Goal: Task Accomplishment & Management: Use online tool/utility

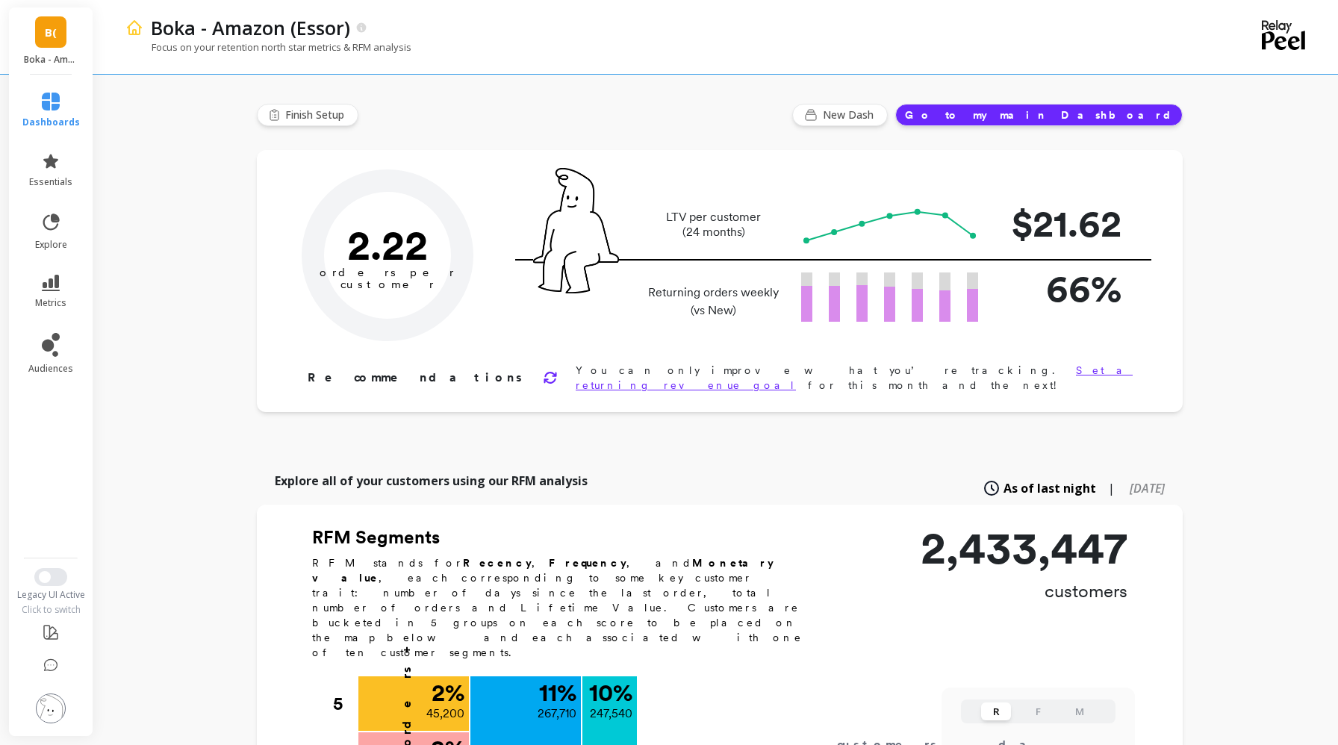
type input "Champions"
type input "247540"
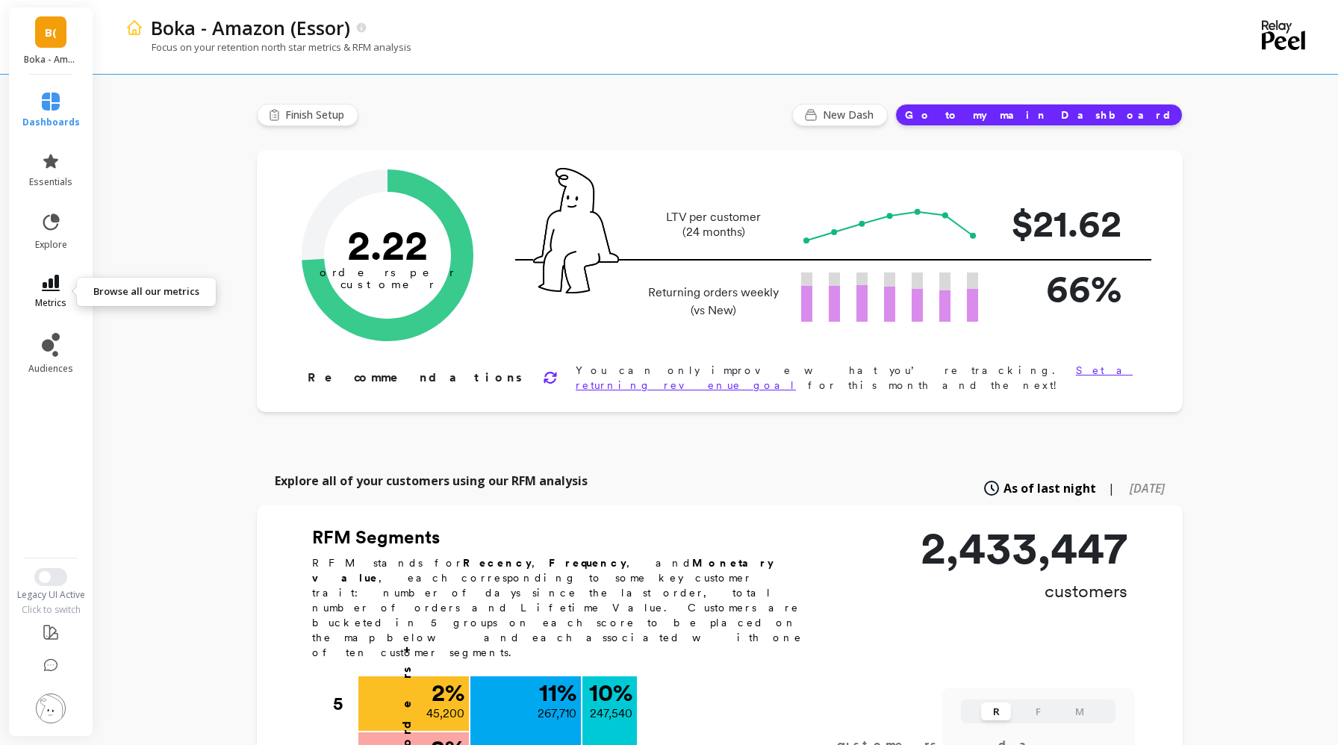
click at [59, 297] on span "metrics" at bounding box center [50, 303] width 31 height 12
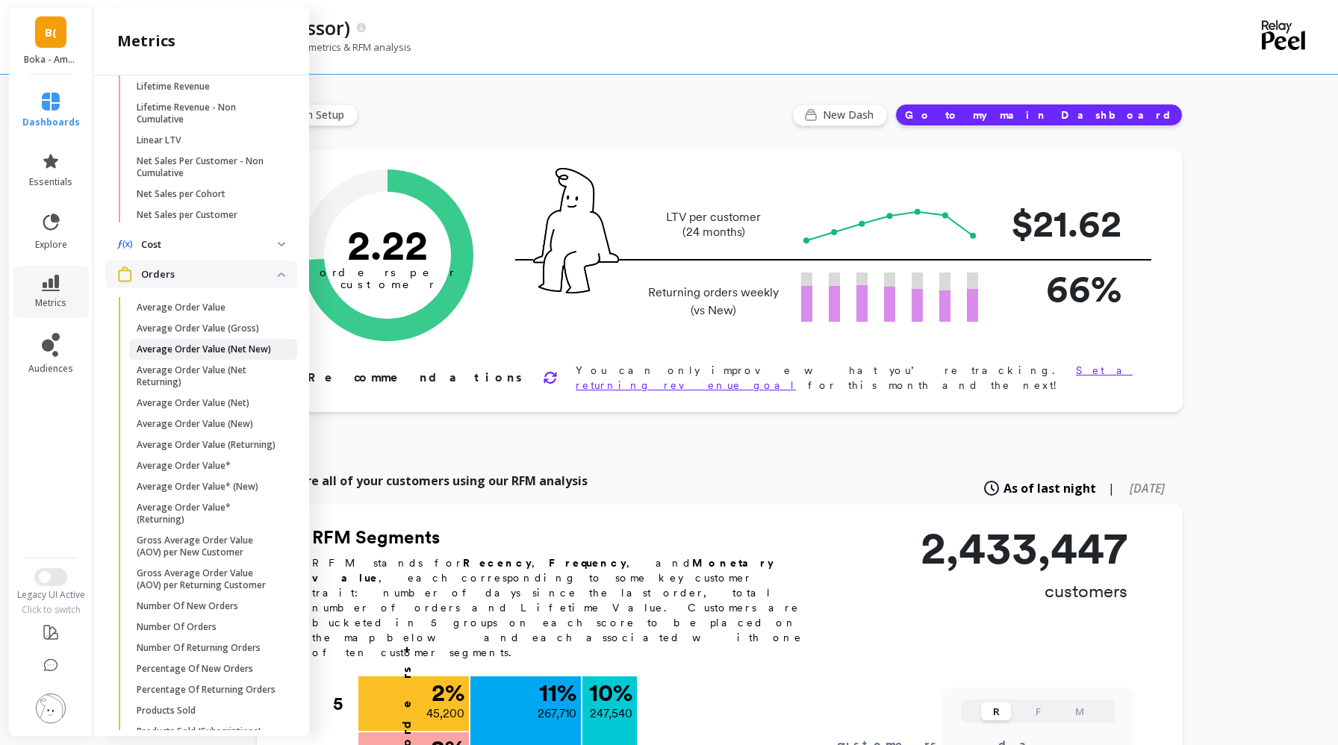
scroll to position [639, 0]
click at [157, 667] on p "Percentage Of New Orders" at bounding box center [195, 670] width 116 height 12
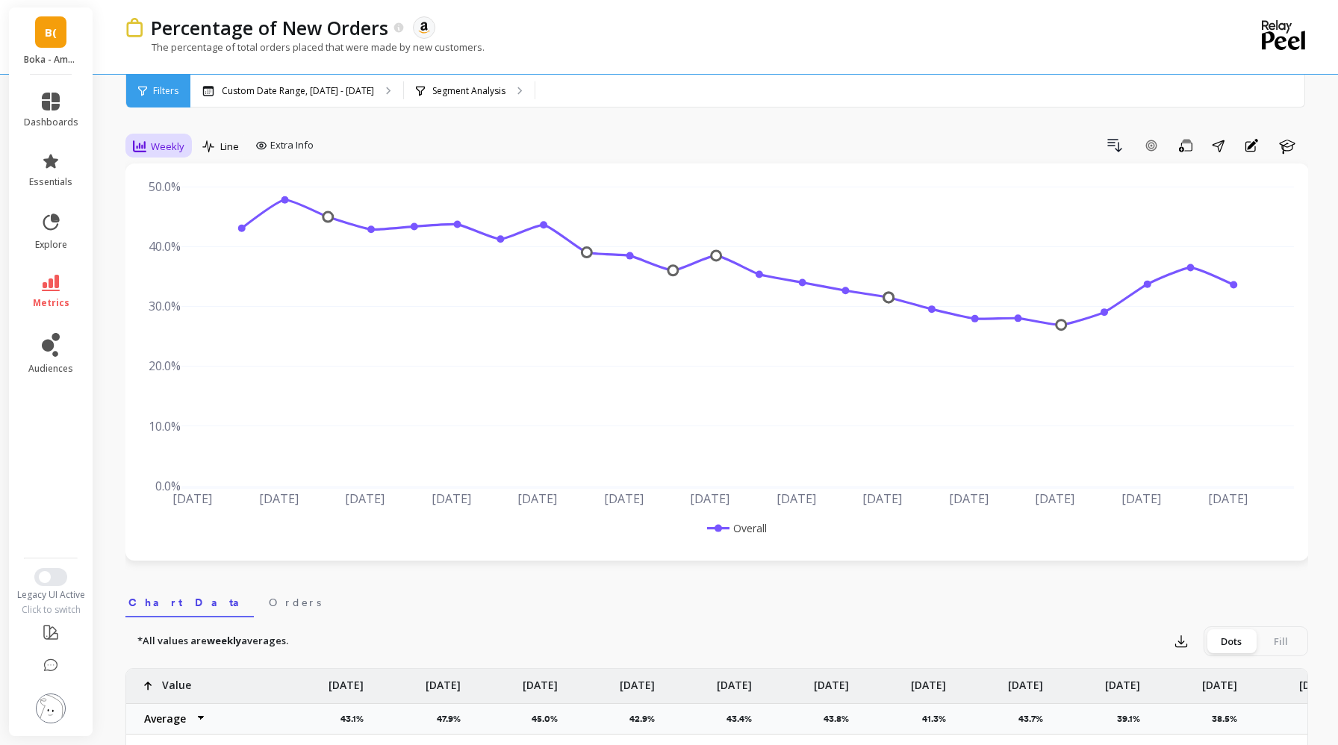
click at [178, 144] on span "Weekly" at bounding box center [168, 147] width 34 height 14
click at [172, 210] on div "Daily" at bounding box center [180, 209] width 85 height 14
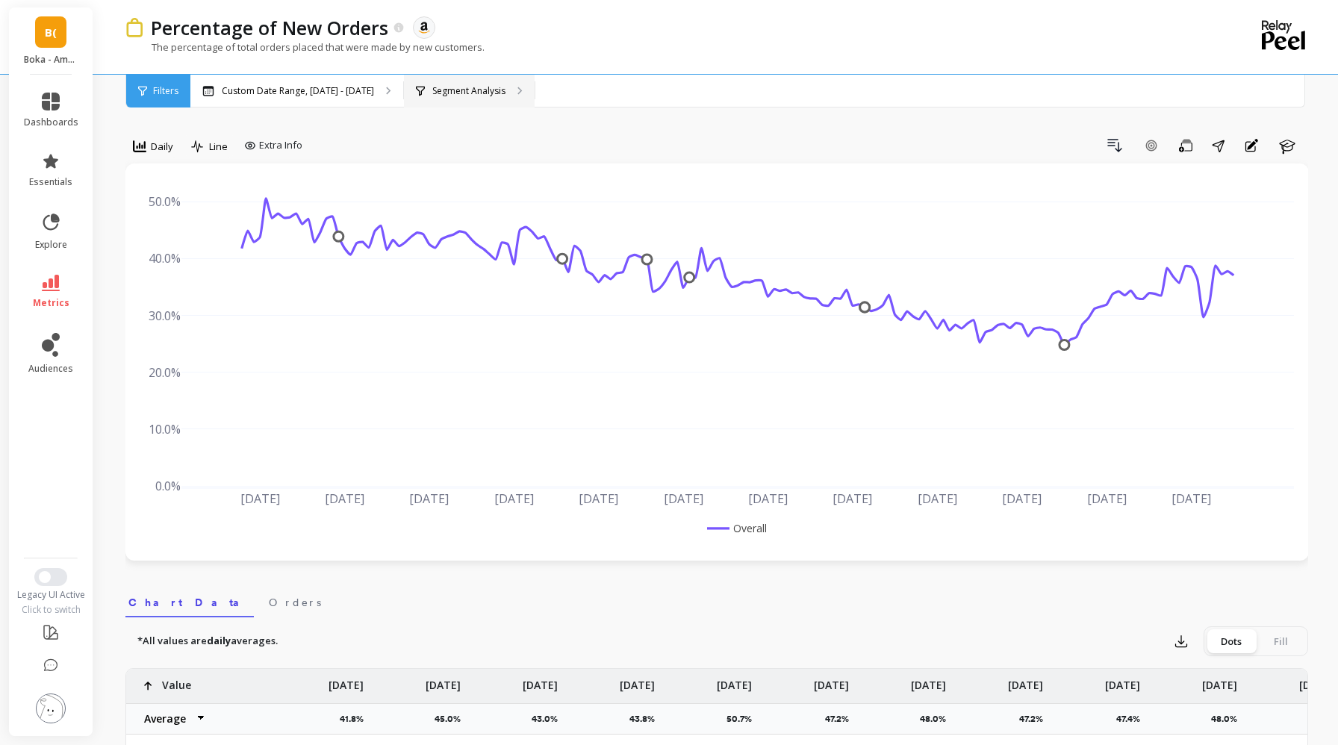
click at [432, 91] on p "Segment Analysis" at bounding box center [468, 91] width 73 height 12
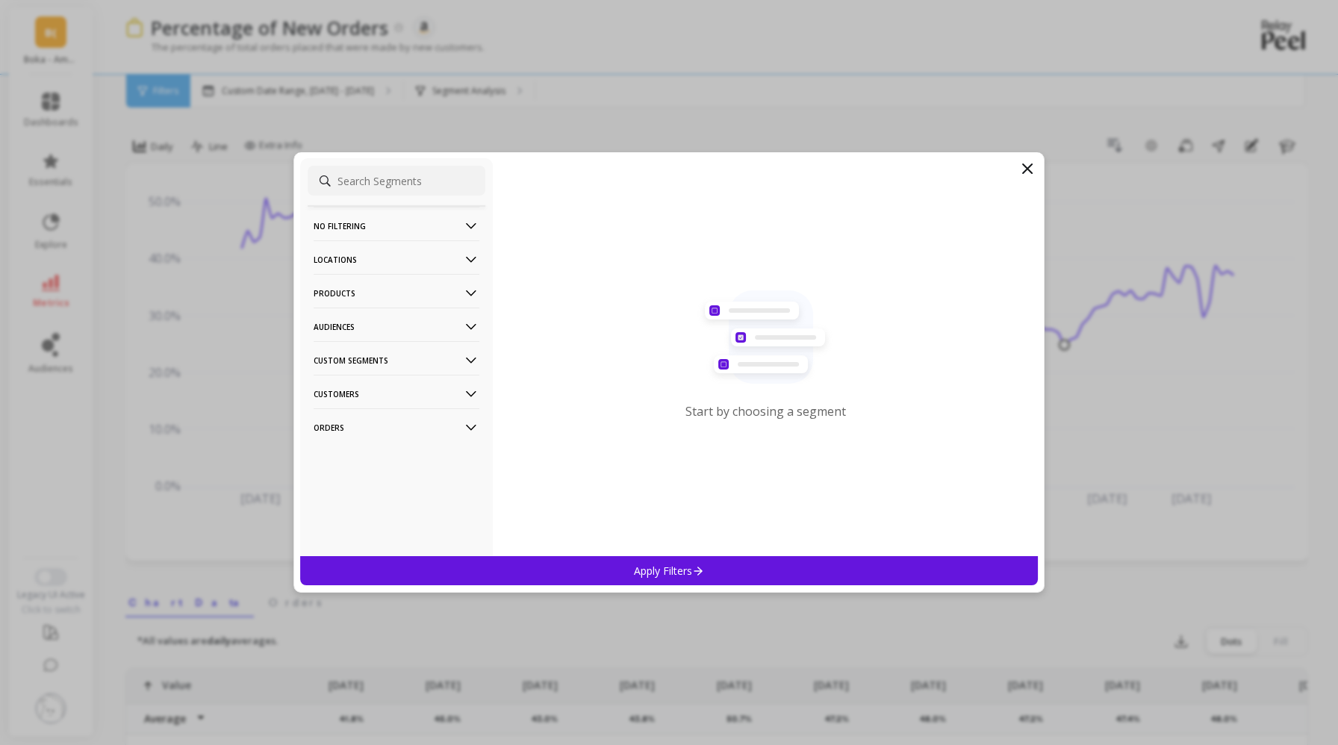
click at [362, 287] on p "Products" at bounding box center [396, 293] width 166 height 38
click at [366, 327] on div "ASIN" at bounding box center [397, 322] width 178 height 24
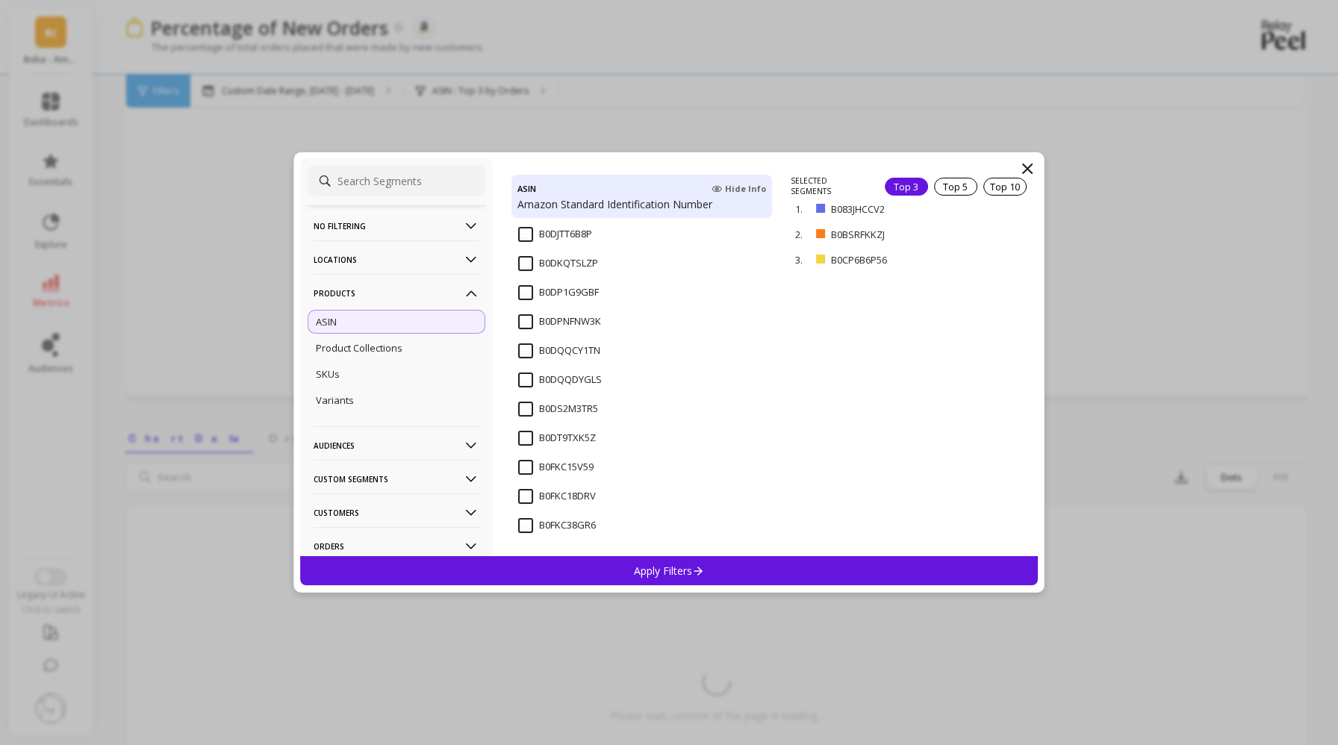
scroll to position [167, 0]
click at [1000, 185] on div "Top 10" at bounding box center [1004, 187] width 43 height 18
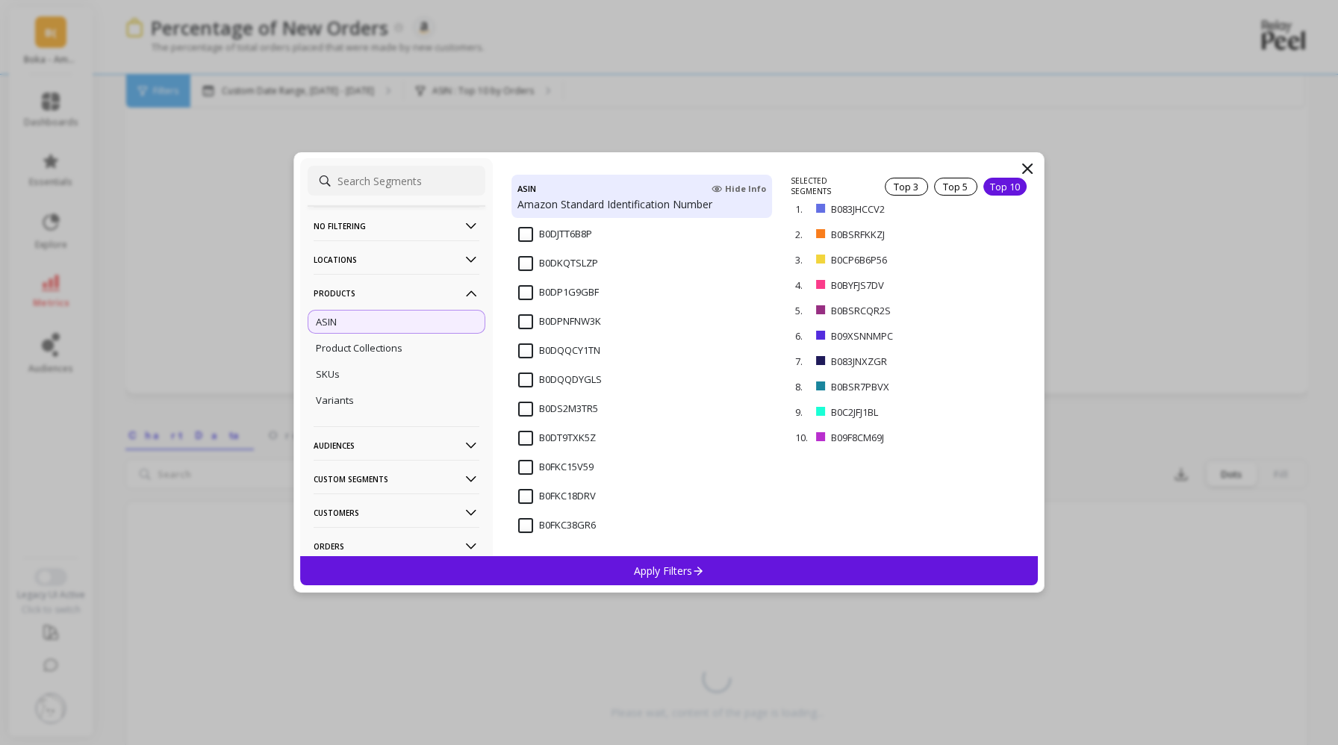
click at [1005, 185] on div "Top 10" at bounding box center [1004, 187] width 43 height 18
click at [900, 191] on div "Top 3" at bounding box center [906, 187] width 43 height 18
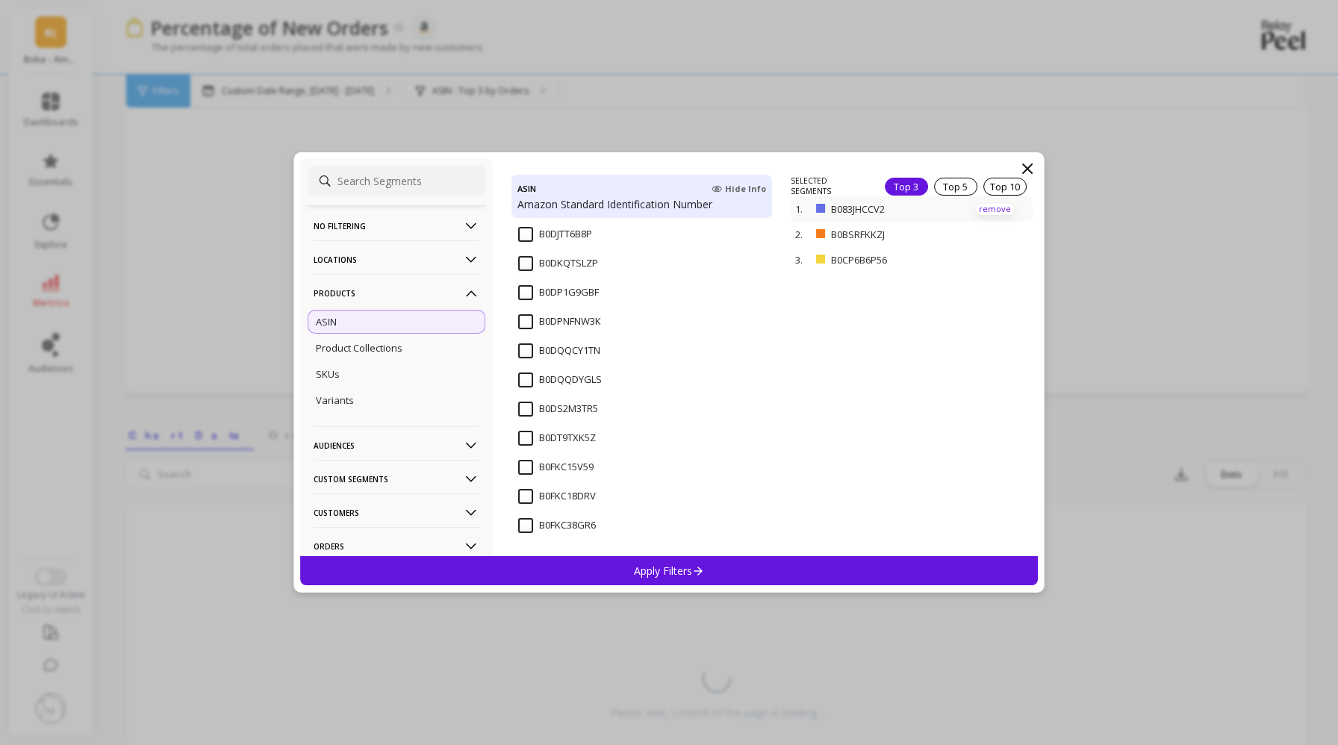
click at [997, 208] on p "remove" at bounding box center [995, 209] width 38 height 11
click at [998, 215] on p "remove" at bounding box center [995, 213] width 38 height 11
click at [1000, 186] on p "remove" at bounding box center [995, 188] width 38 height 11
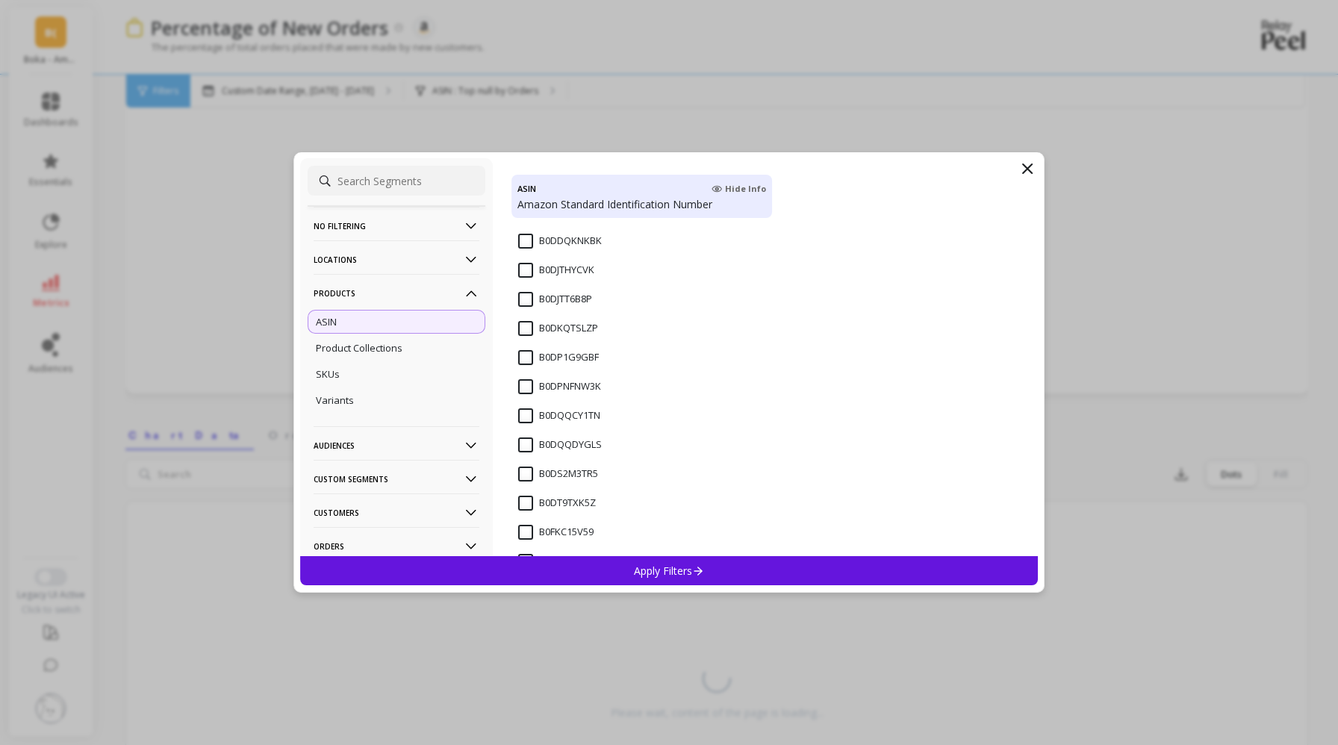
click at [355, 181] on input at bounding box center [397, 181] width 178 height 30
paste input "B0DQQCY1TN"
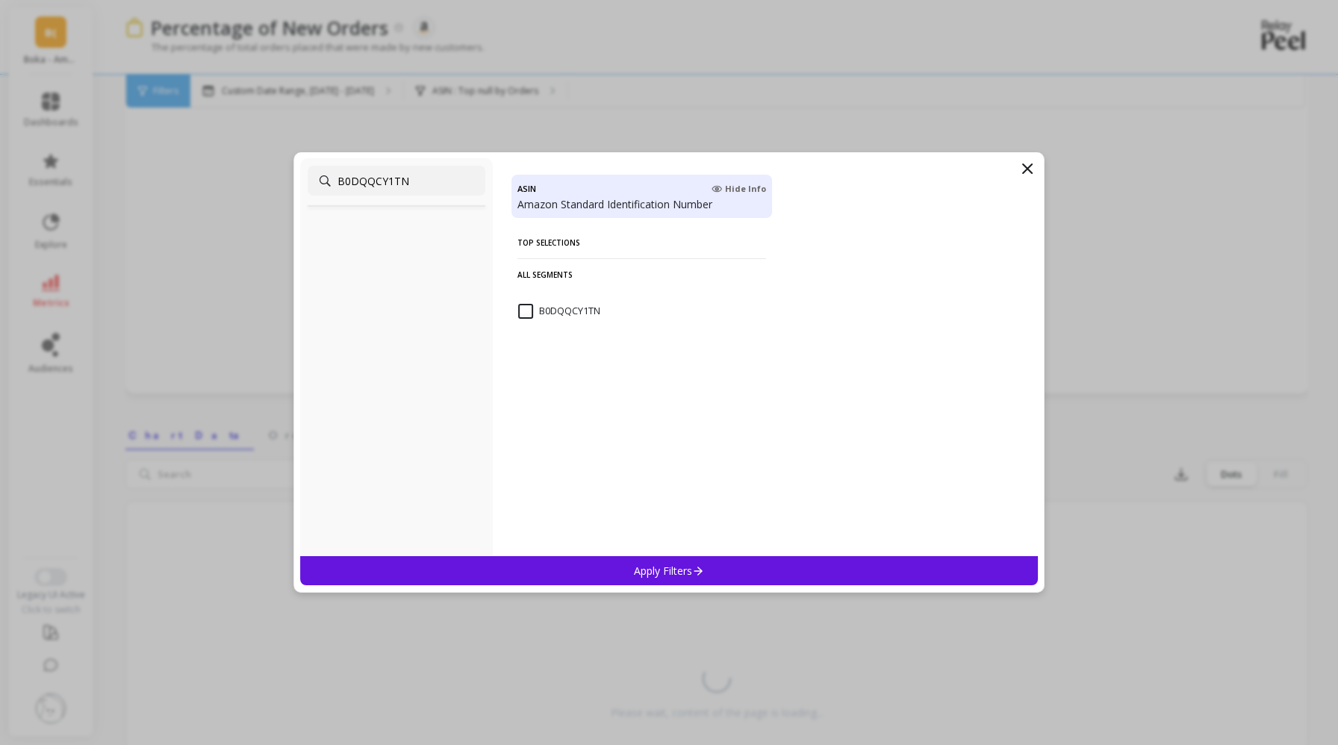
scroll to position [0, 0]
type input "B0DQQCY1TN"
click at [525, 308] on input "B0DQQCY1TN" at bounding box center [559, 311] width 82 height 15
click at [406, 177] on input "B0DQQCY1TN" at bounding box center [397, 181] width 178 height 30
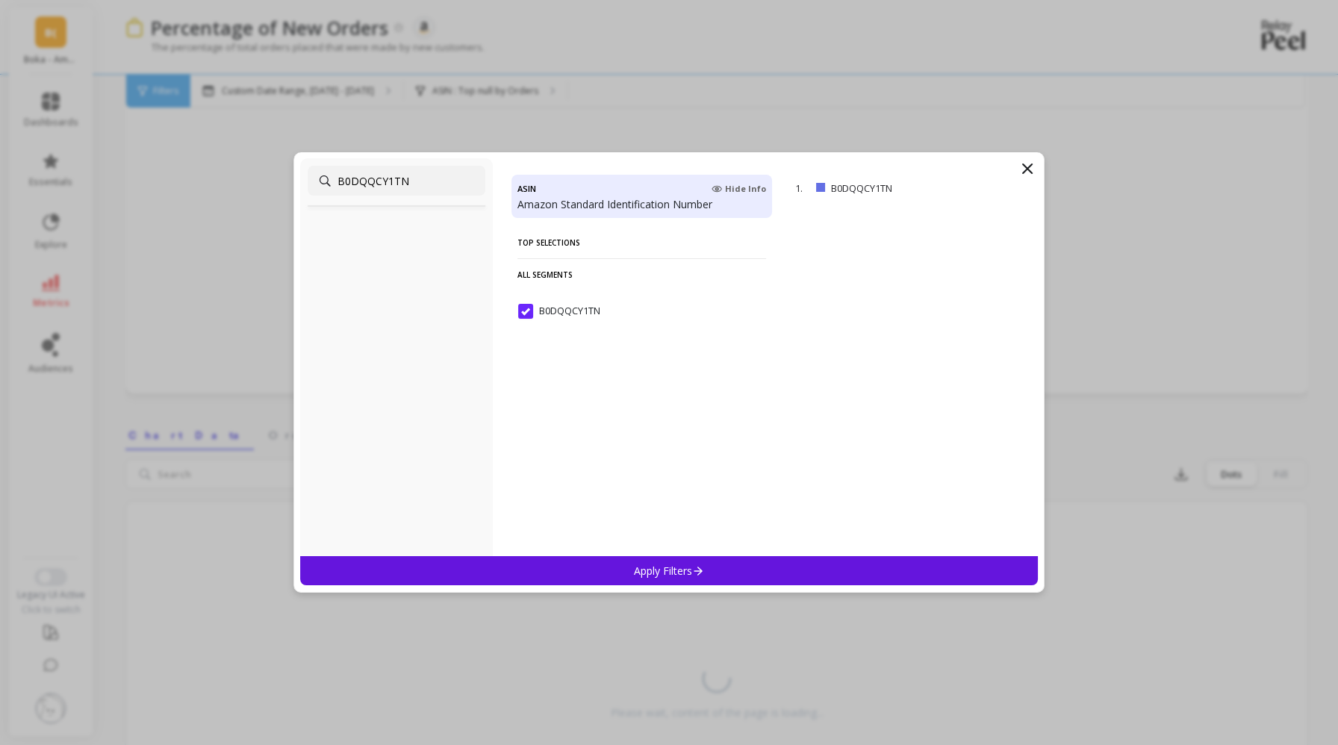
click at [406, 177] on input "B0DQQCY1TN" at bounding box center [397, 181] width 178 height 30
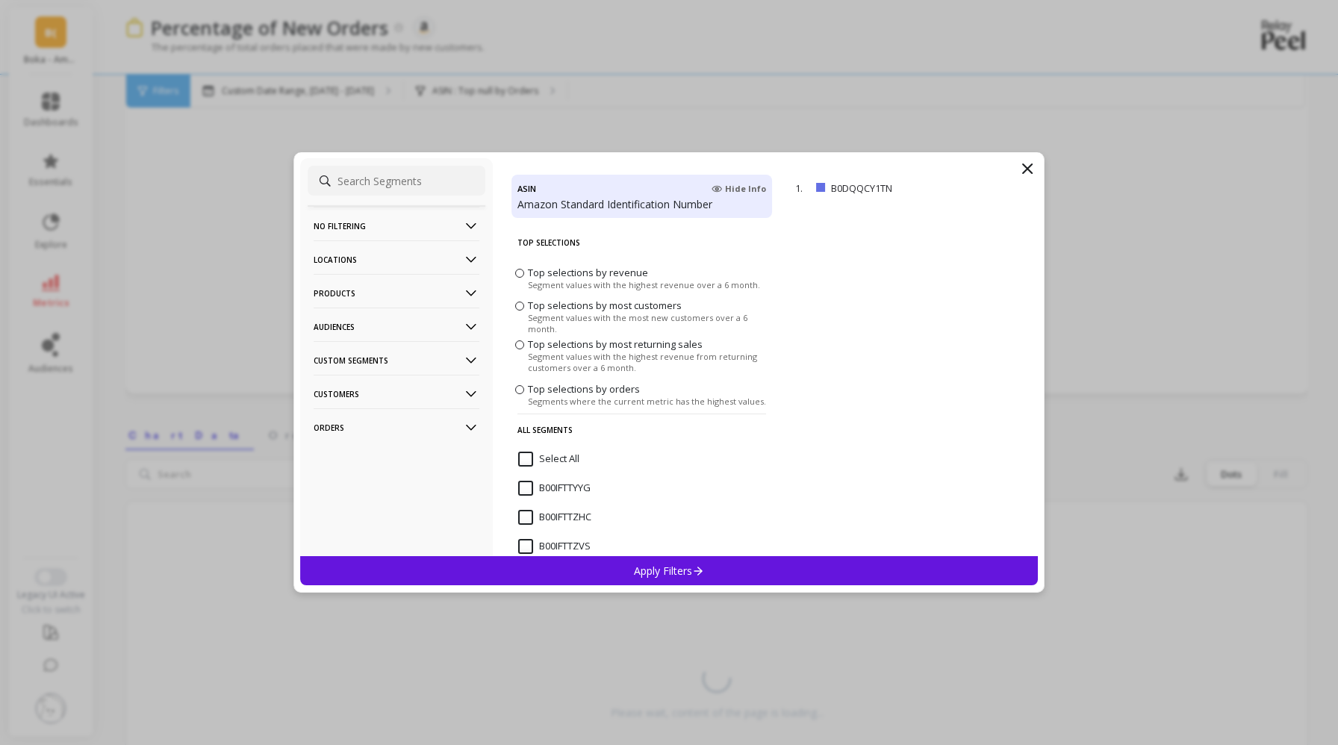
click at [396, 177] on input at bounding box center [397, 181] width 178 height 30
paste input "B0DQQDYGLS"
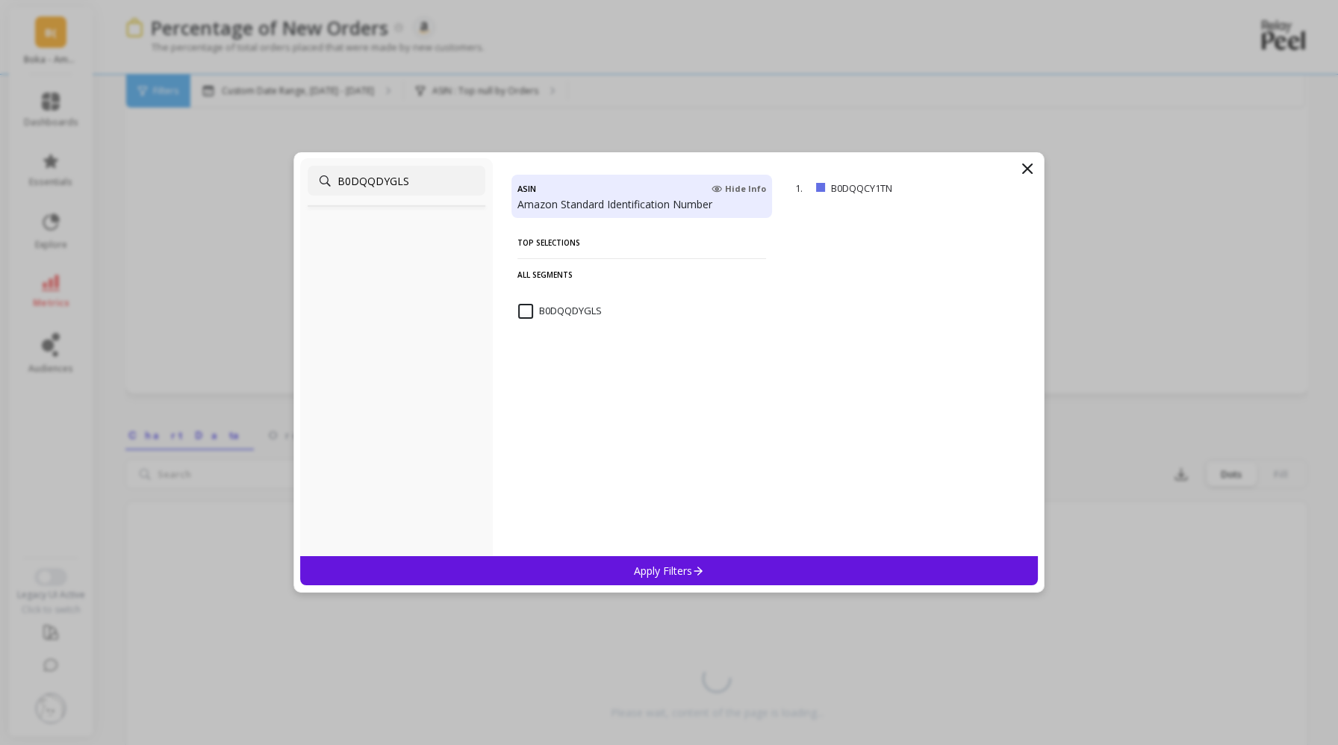
type input "B0DQQDYGLS"
click at [553, 313] on input "B0DQQDYGLS" at bounding box center [560, 311] width 84 height 15
click at [709, 568] on div "Apply Filters" at bounding box center [668, 570] width 737 height 29
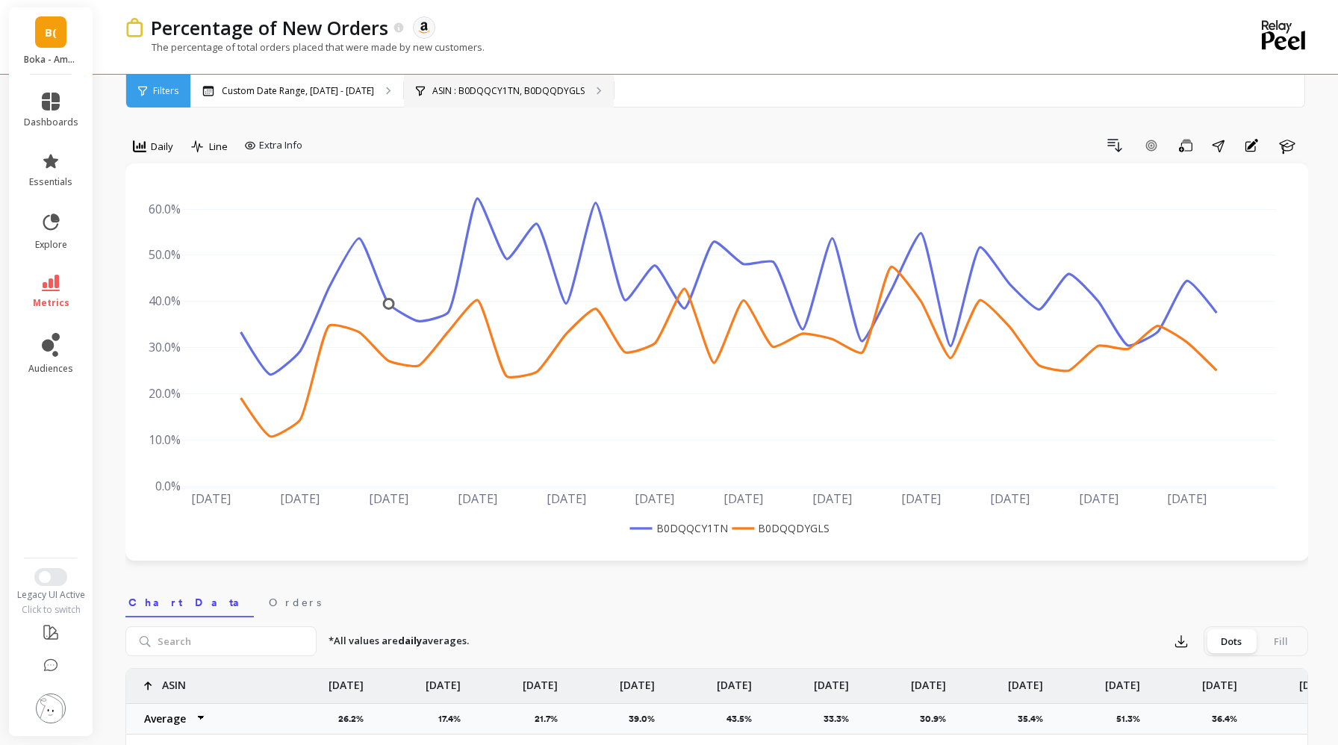
click at [505, 103] on div "ASIN : B0DQQCY1TN, B0DQQDYGLS" at bounding box center [509, 91] width 210 height 33
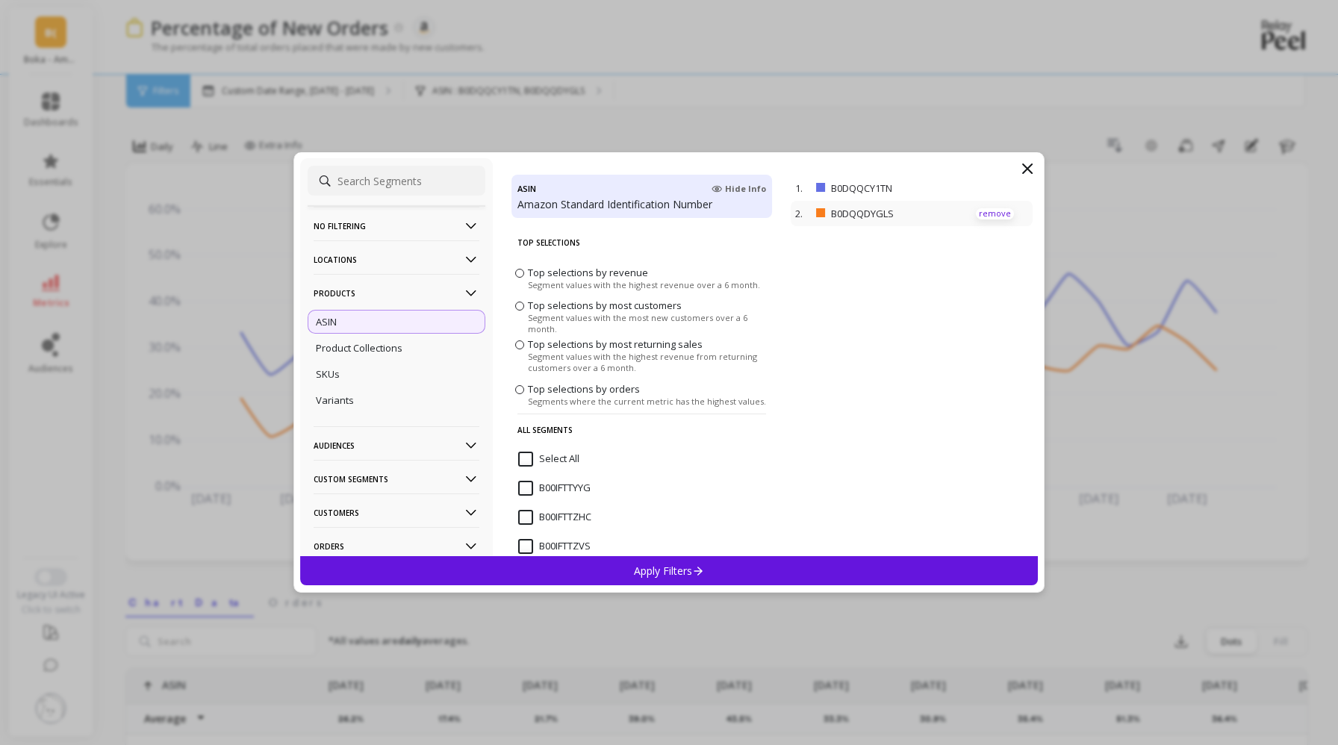
click at [987, 210] on p "remove" at bounding box center [995, 213] width 38 height 11
click at [977, 186] on p "remove" at bounding box center [995, 188] width 38 height 11
click at [507, 561] on div "Apply Filters" at bounding box center [668, 570] width 737 height 29
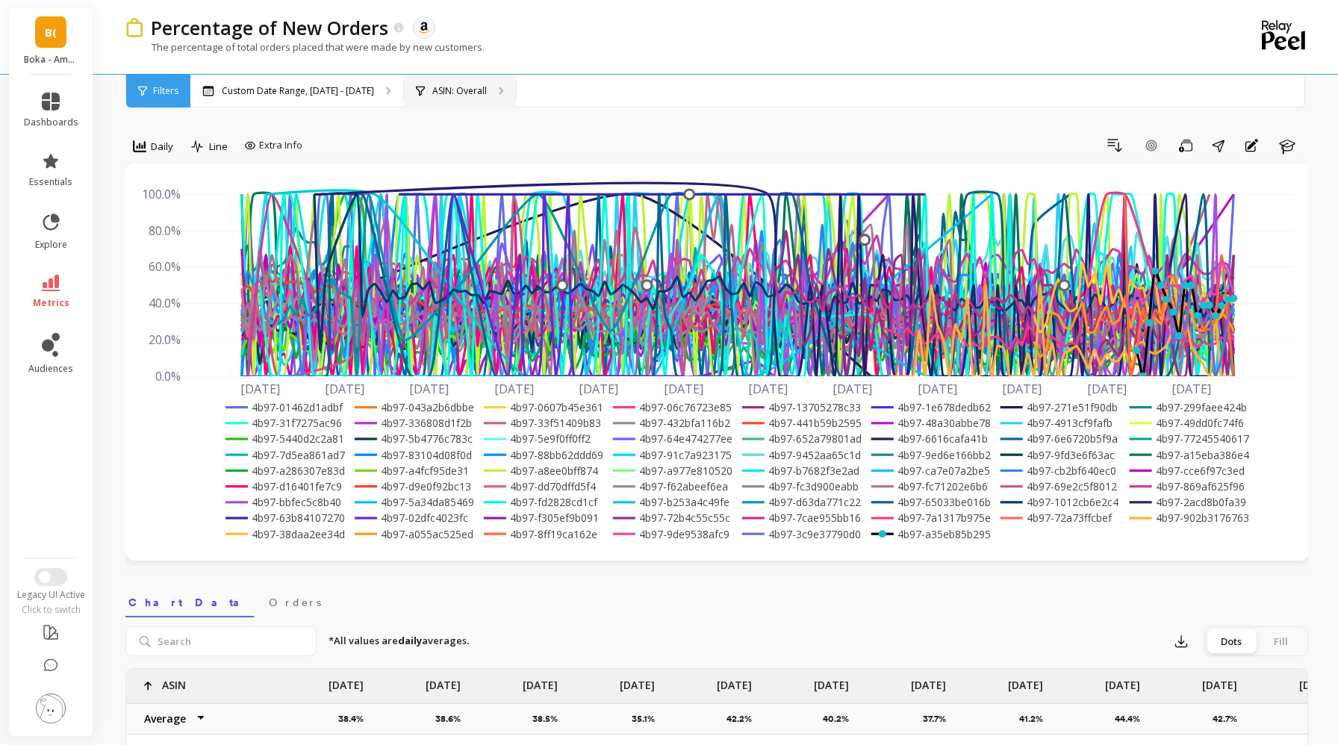
click at [457, 99] on div "ASIN: Overall" at bounding box center [460, 91] width 112 height 33
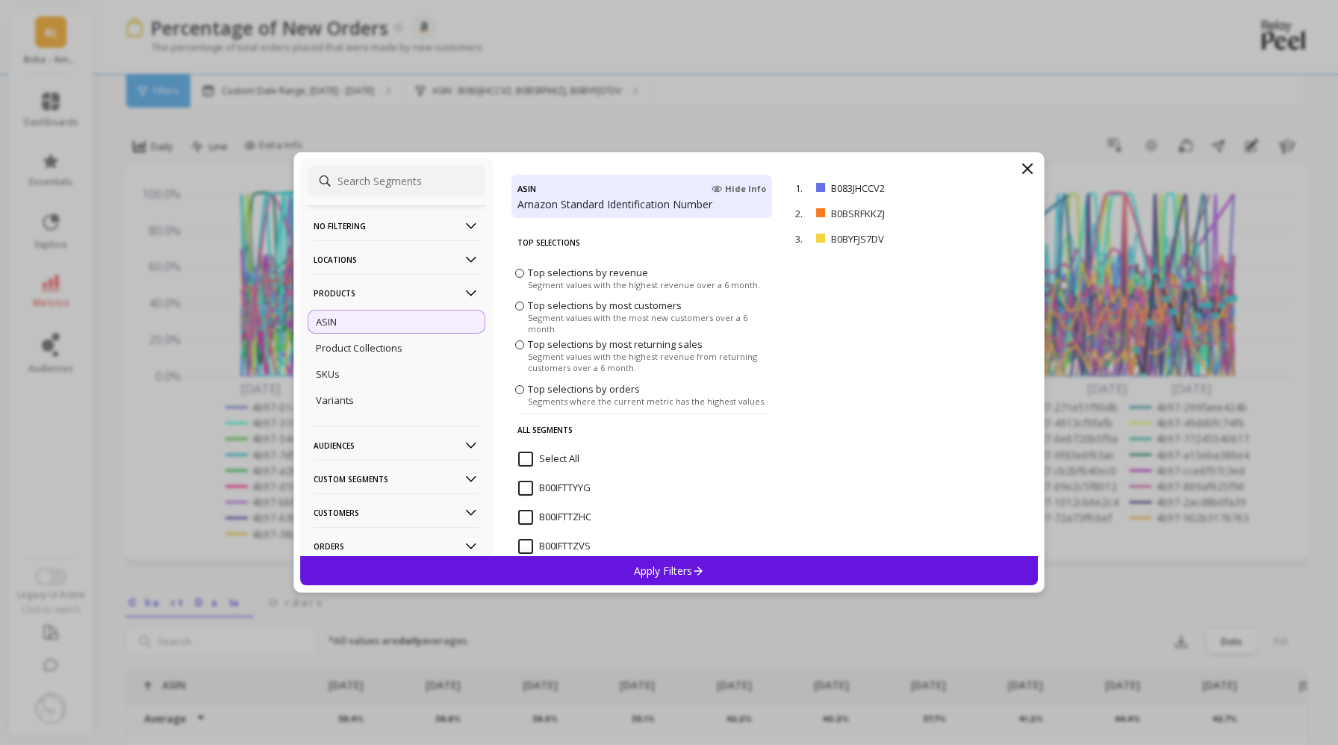
click at [584, 462] on div "Select All" at bounding box center [641, 467] width 261 height 45
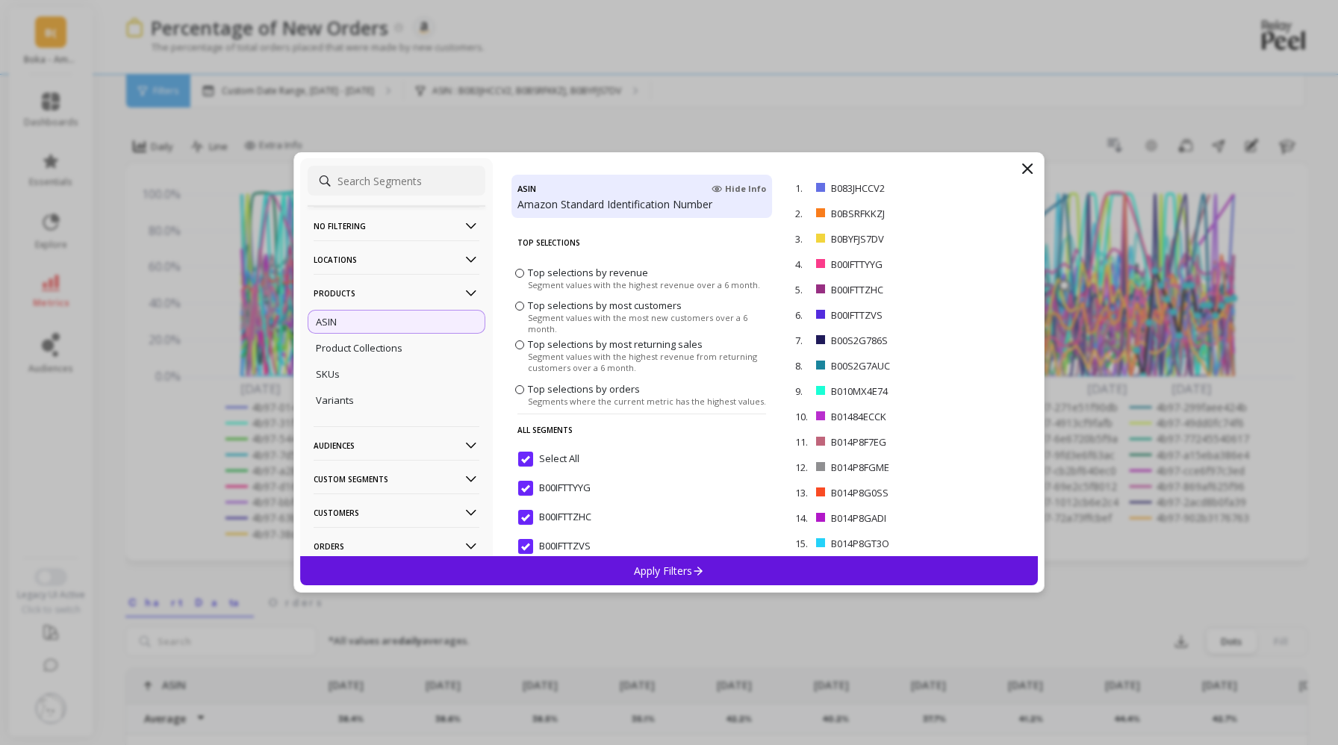
click at [649, 571] on p "Apply Filters" at bounding box center [669, 571] width 71 height 14
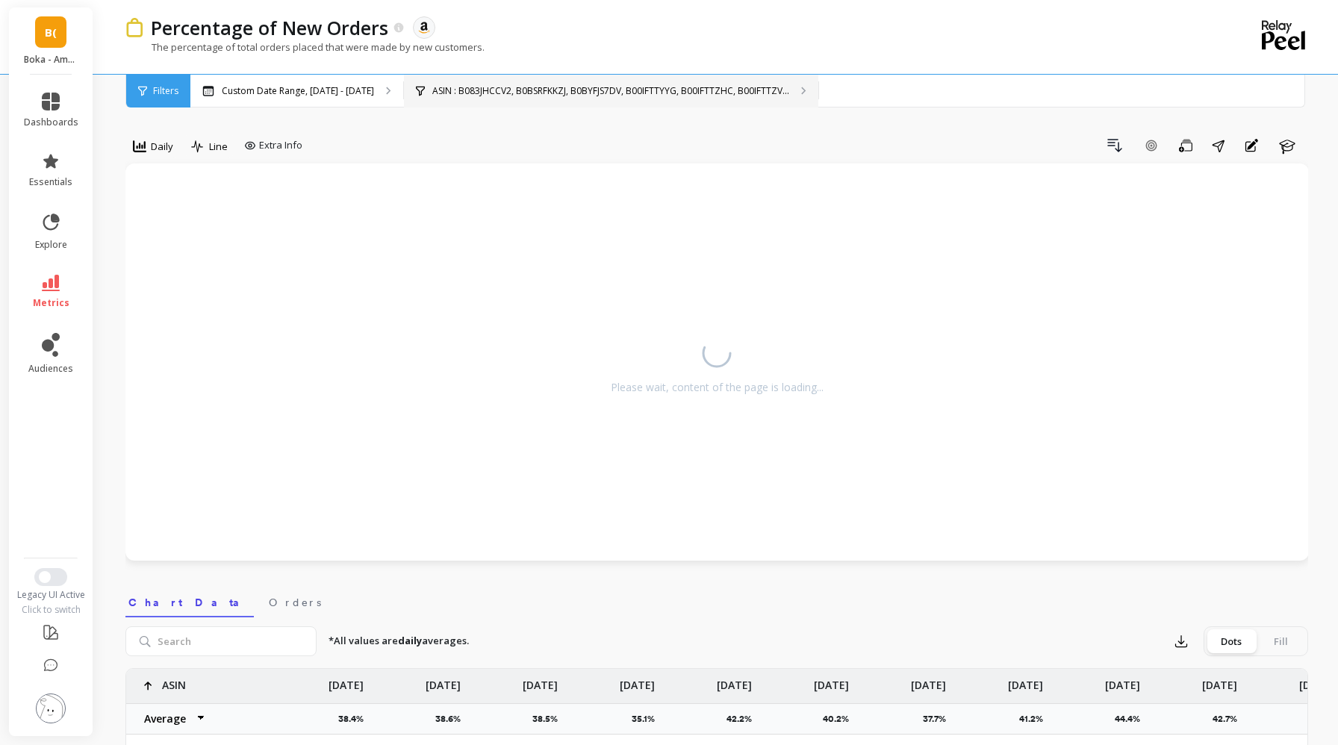
click at [451, 93] on p "ASIN : B083JHCCV2, B0BSRFKKZJ, B0BYFJS7DV, B00IFTTYYG, B00IFTTZHC, B00IFTTZV..." at bounding box center [610, 91] width 357 height 12
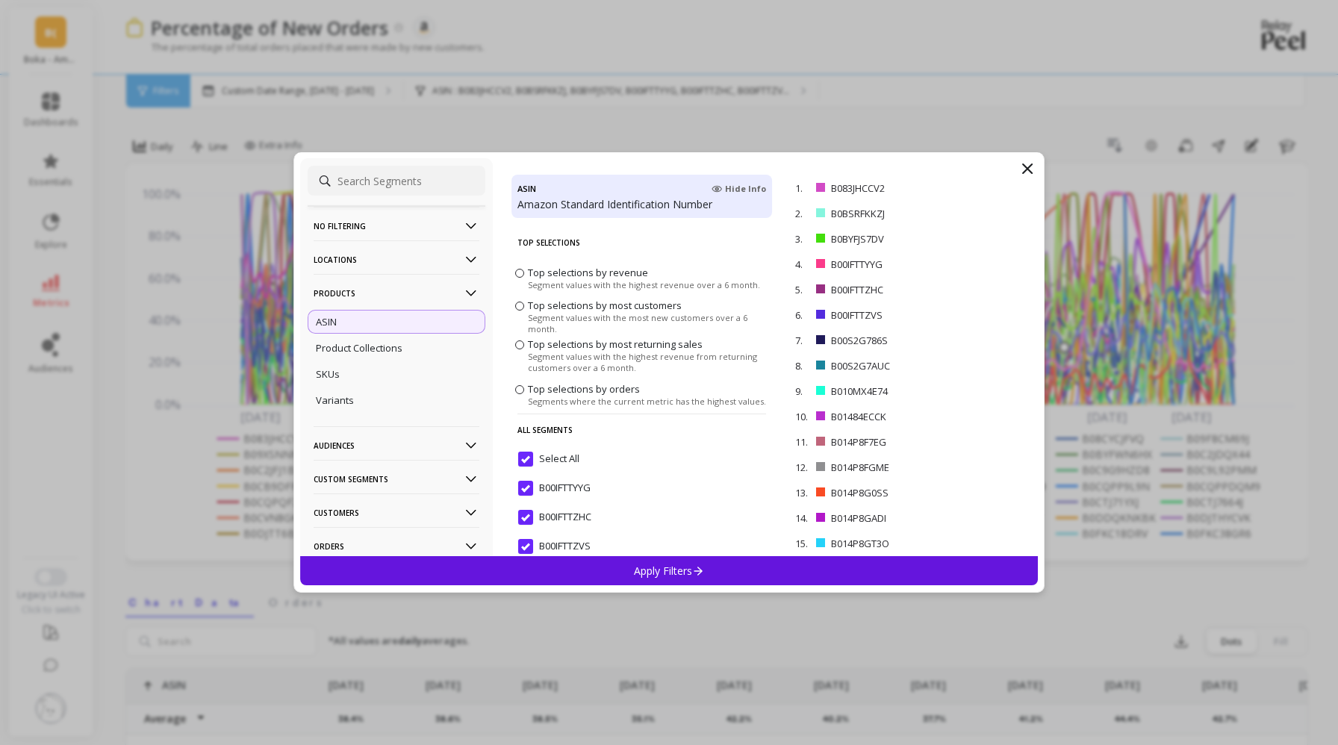
click at [548, 460] on input "Select All" at bounding box center [548, 459] width 61 height 15
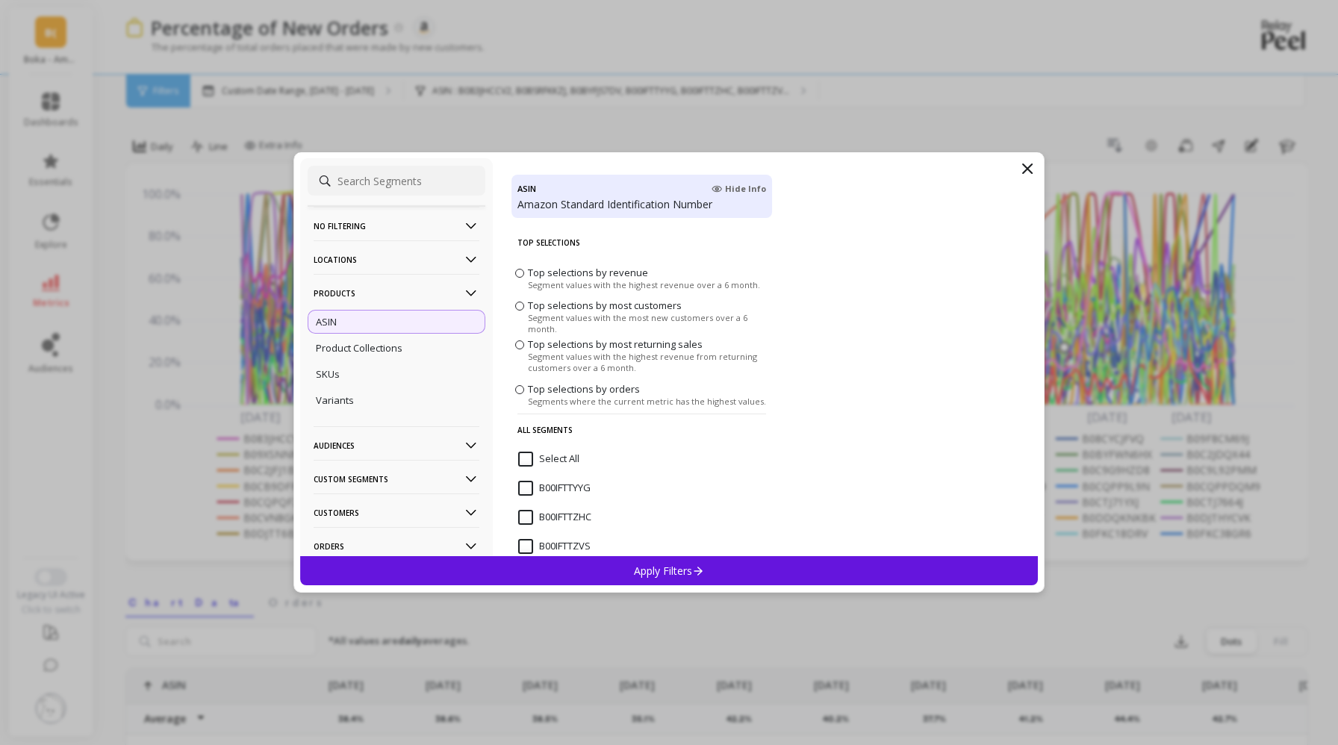
click at [1029, 175] on icon at bounding box center [1027, 169] width 18 height 18
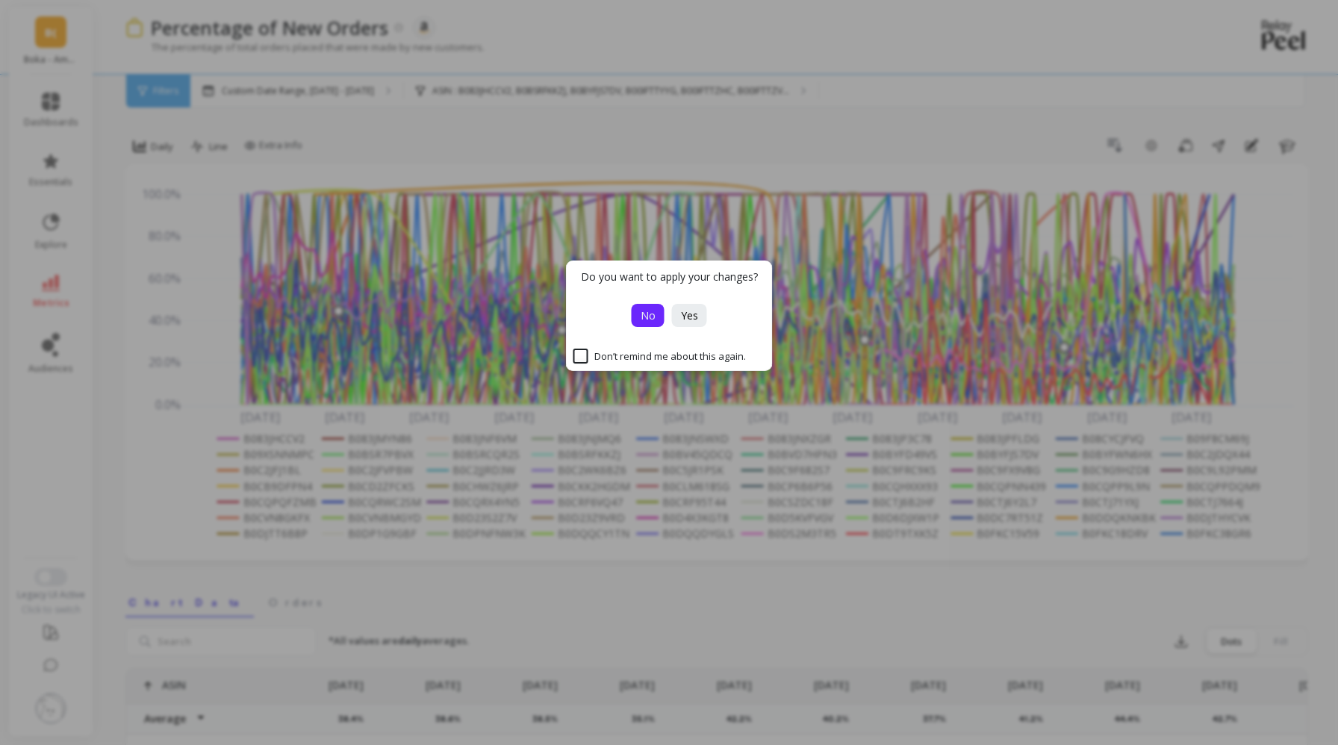
click at [657, 321] on button "No" at bounding box center [647, 315] width 33 height 23
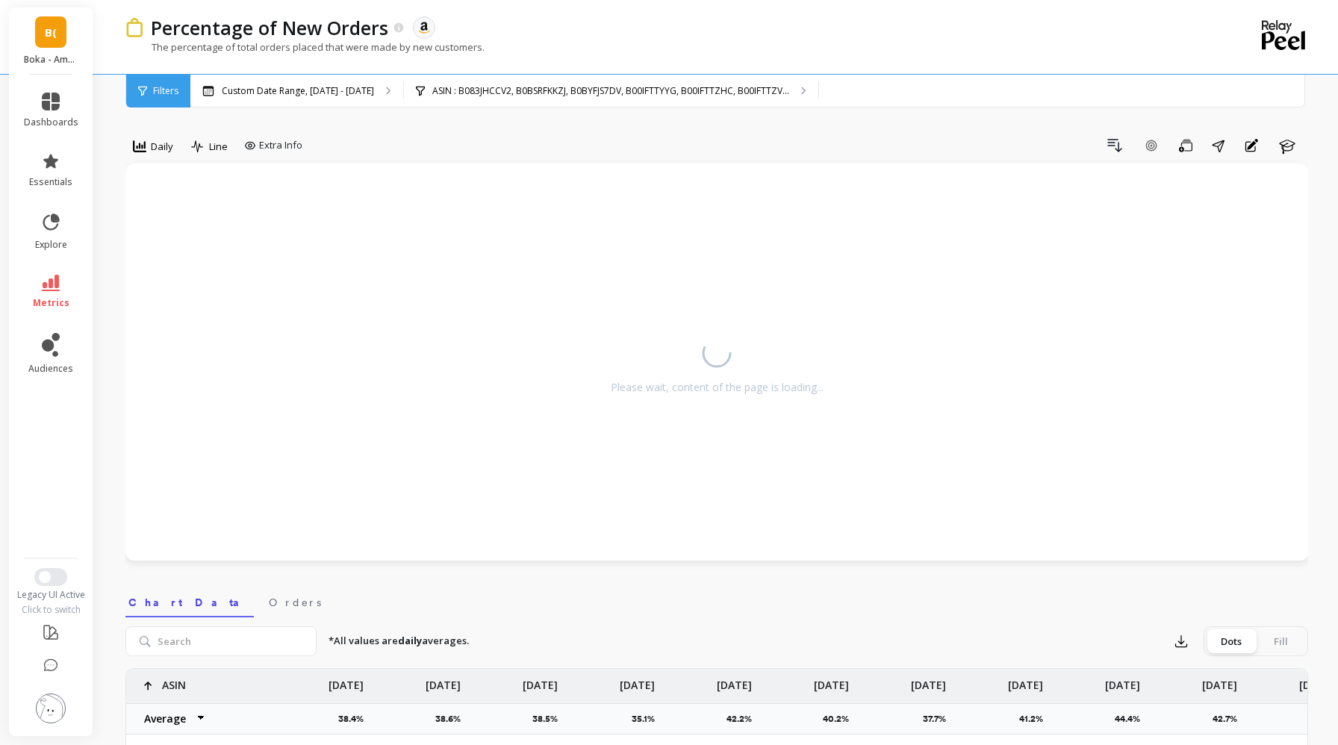
click at [40, 299] on span "metrics" at bounding box center [51, 303] width 37 height 12
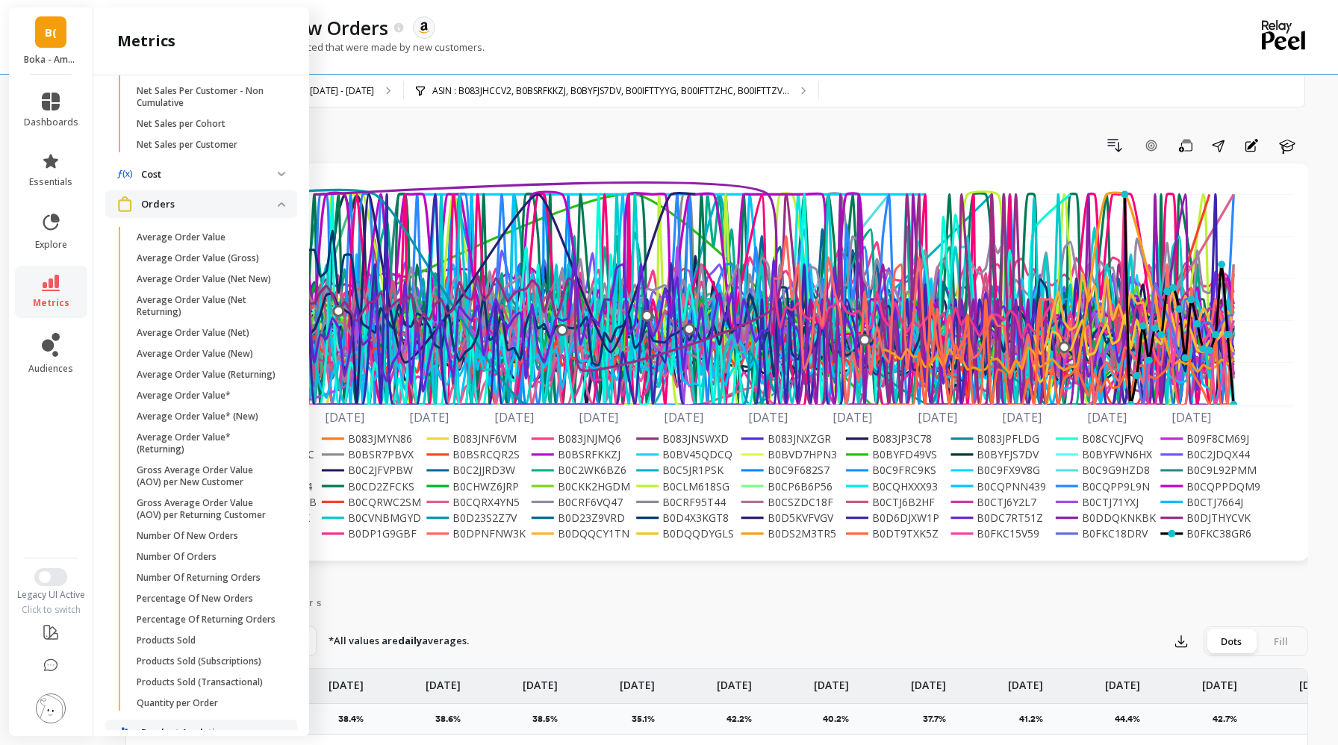
scroll to position [711, 0]
click at [181, 599] on p "Percentage Of New Orders" at bounding box center [195, 598] width 116 height 12
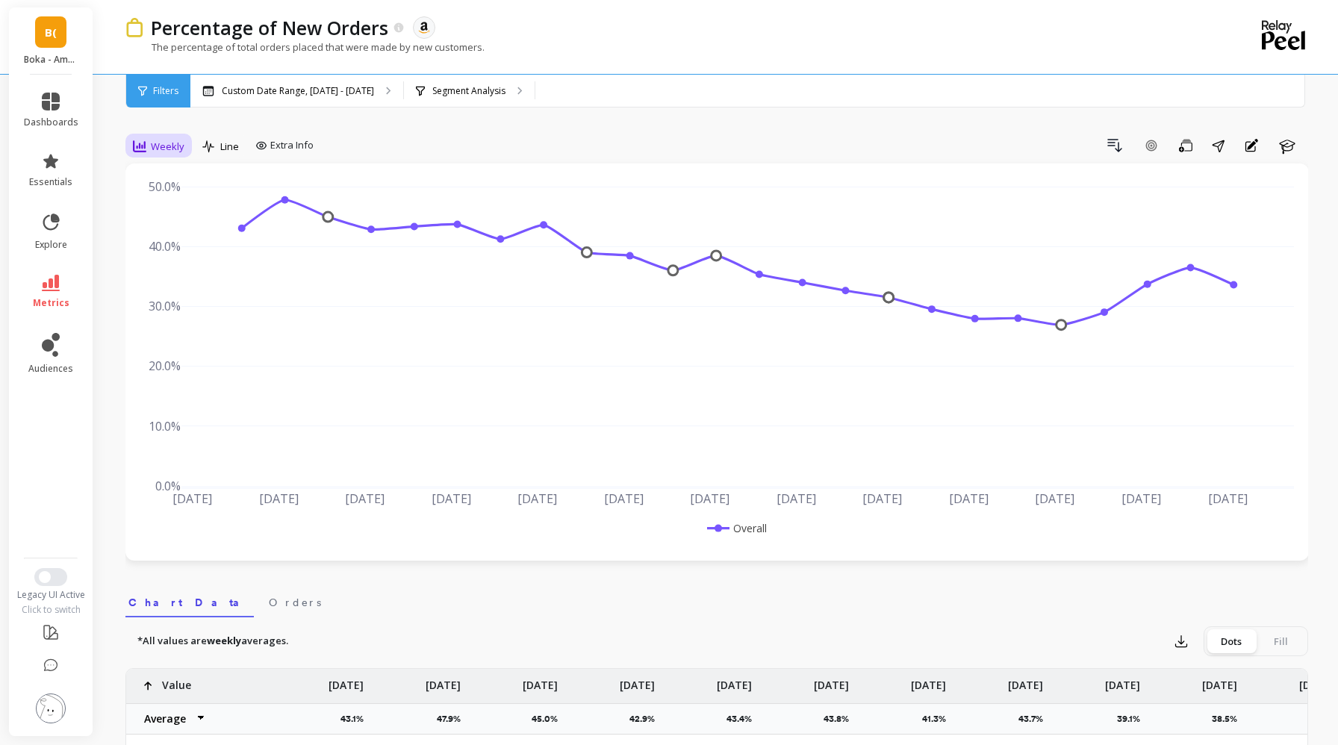
click at [164, 148] on span "Weekly" at bounding box center [168, 147] width 34 height 14
click at [163, 210] on div "Daily" at bounding box center [180, 209] width 85 height 14
